Goal: Task Accomplishment & Management: Use online tool/utility

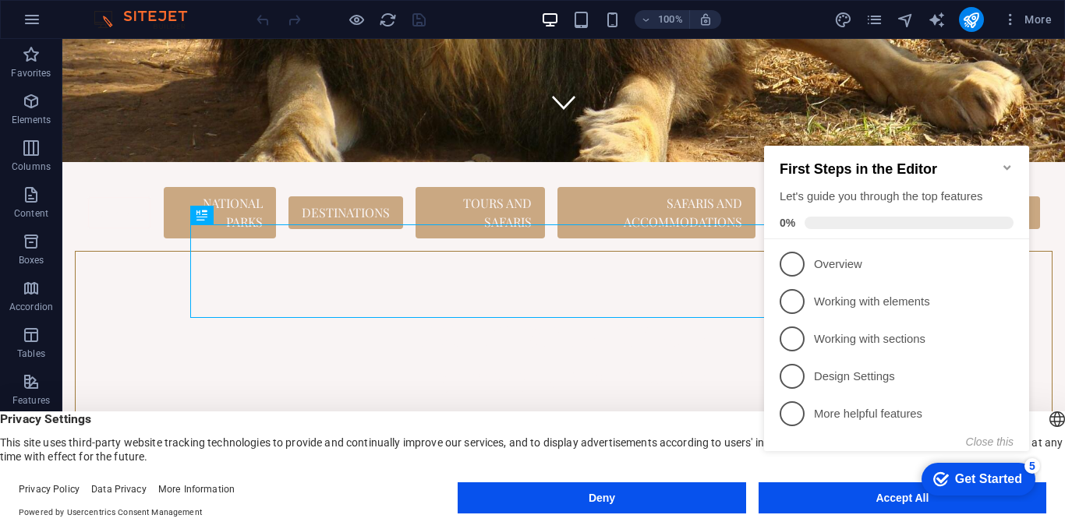
scroll to position [382, 0]
click at [1009, 161] on icon "Minimize checklist" at bounding box center [1007, 167] width 12 height 12
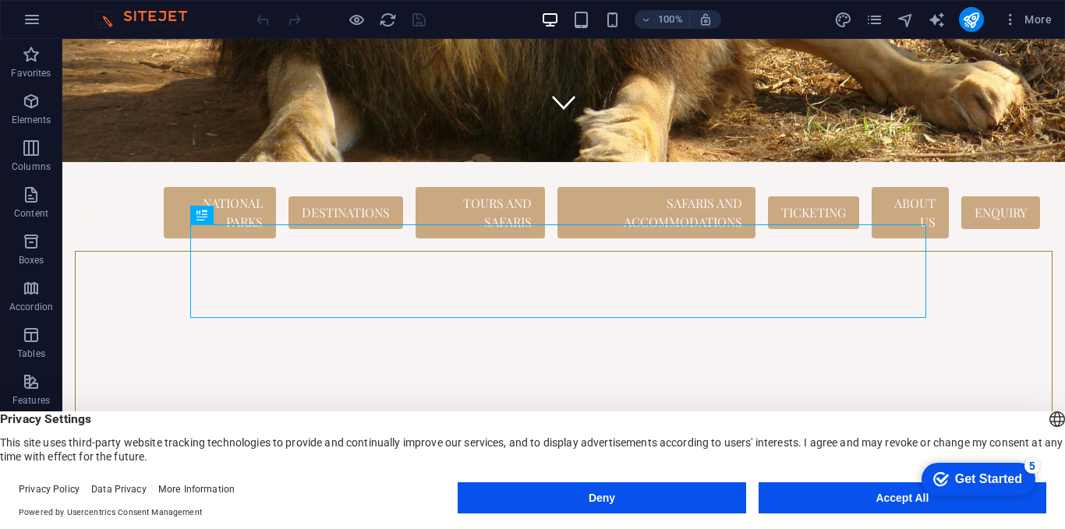
scroll to position [0, 0]
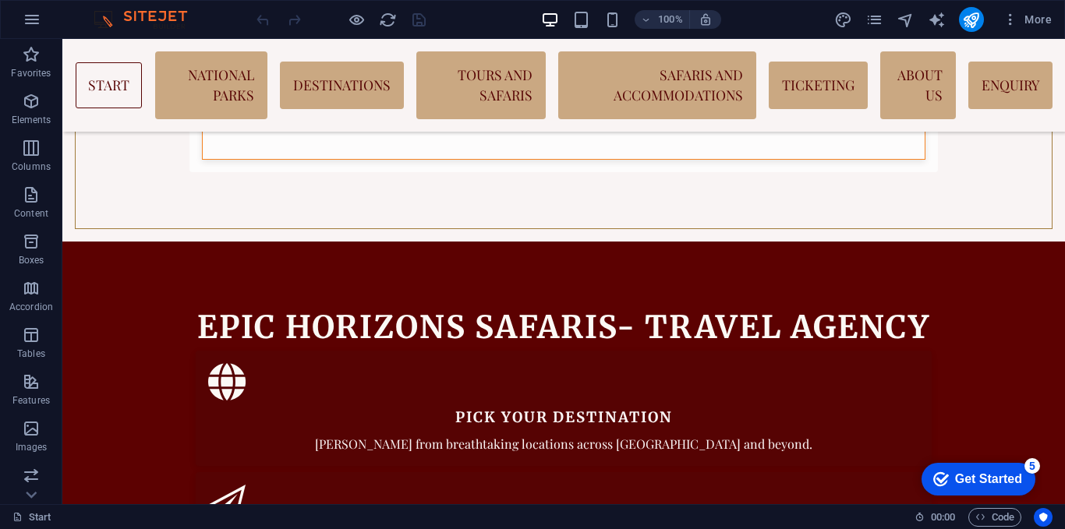
scroll to position [1195, 0]
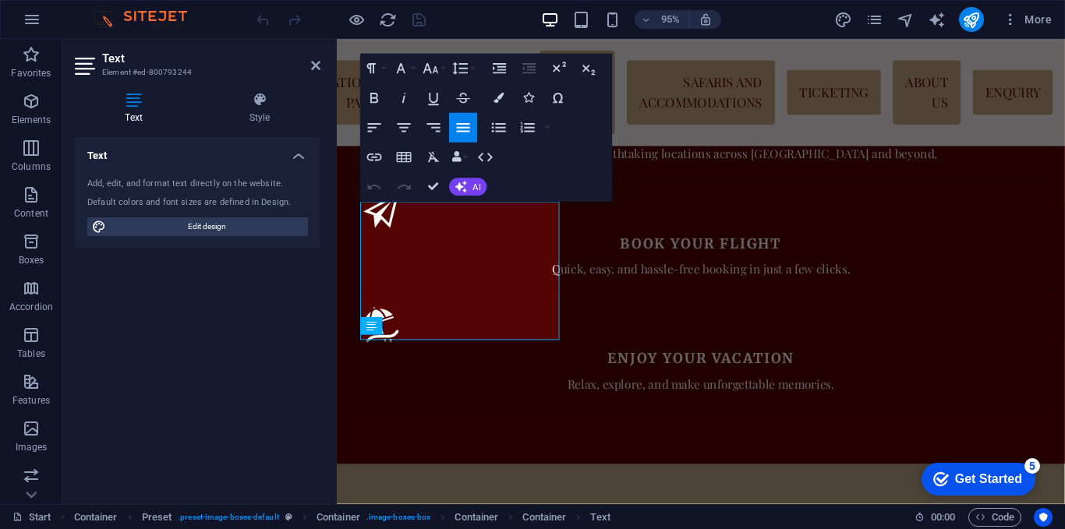
scroll to position [1194, 0]
click at [129, 108] on h4 "Text" at bounding box center [137, 108] width 124 height 33
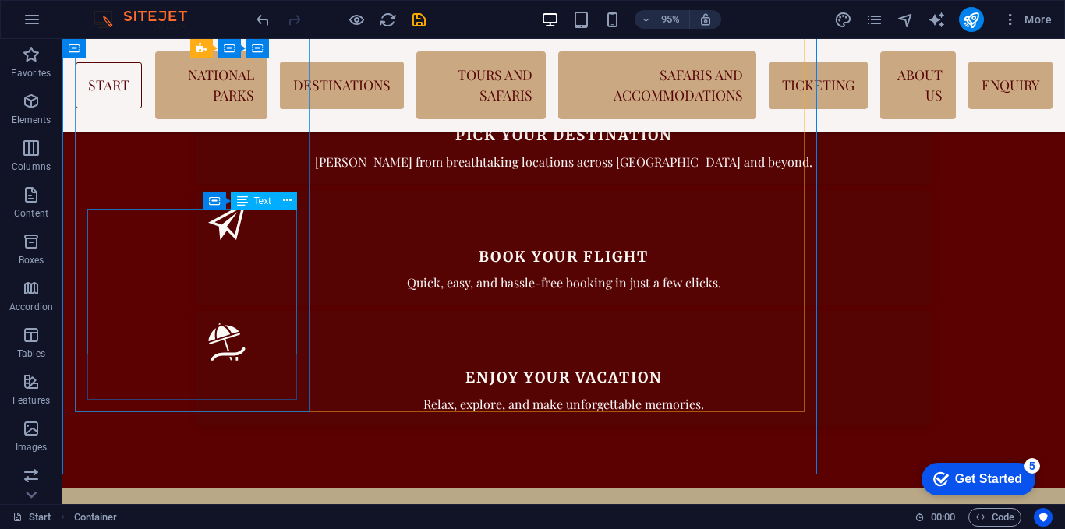
scroll to position [1195, 0]
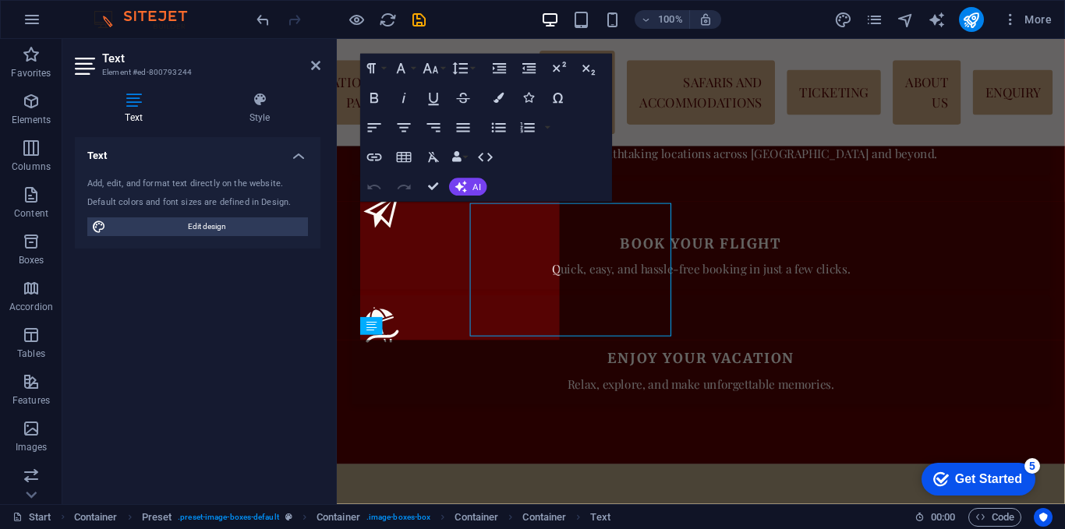
scroll to position [1194, 0]
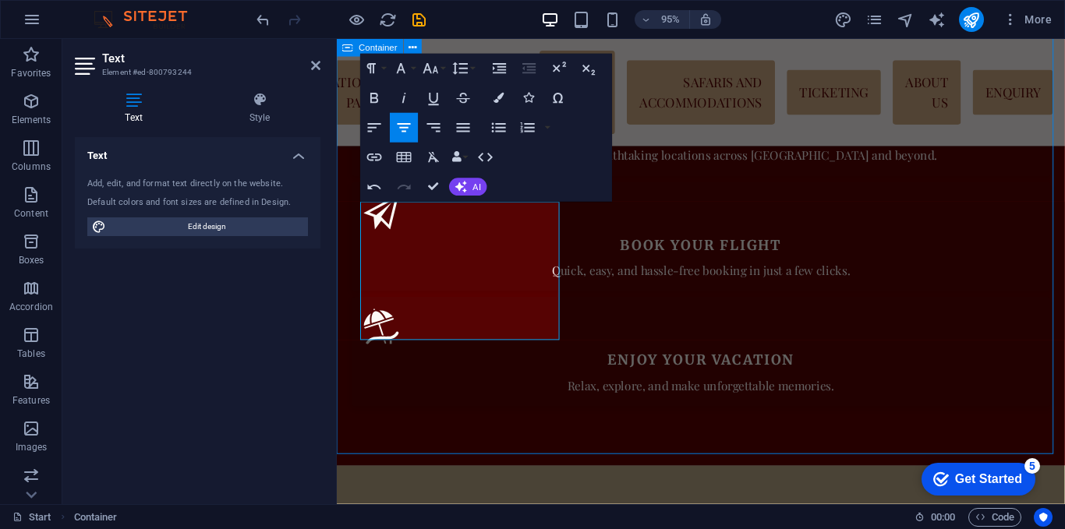
scroll to position [1195, 0]
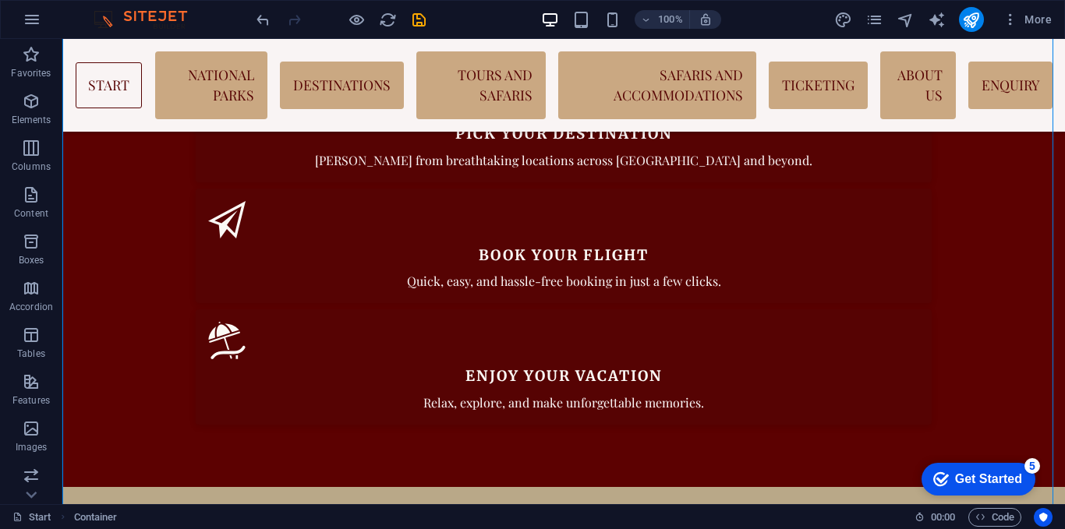
scroll to position [994, 0]
